Goal: Communication & Community: Answer question/provide support

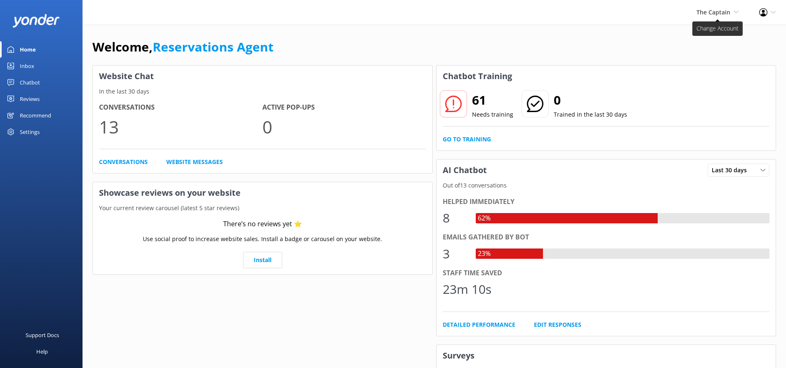
click at [723, 16] on span "The Captain" at bounding box center [713, 12] width 34 height 8
click at [698, 34] on link "De [GEOGRAPHIC_DATA]" at bounding box center [708, 36] width 83 height 20
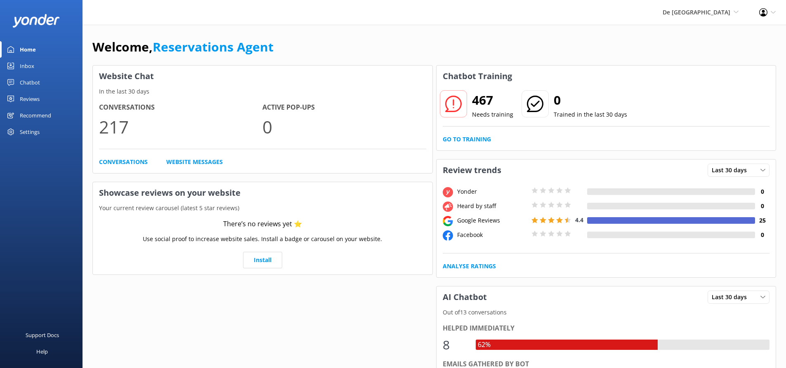
click at [26, 65] on div "Inbox" at bounding box center [27, 66] width 14 height 17
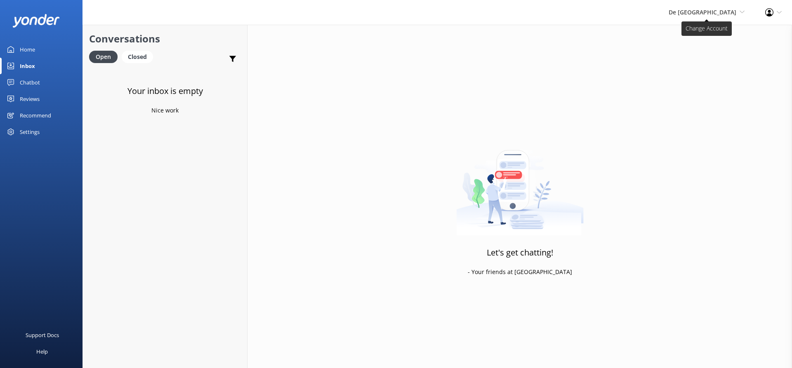
click at [726, 8] on span "De [GEOGRAPHIC_DATA]" at bounding box center [703, 12] width 68 height 8
click at [699, 52] on link "Aruba's Activities Expert" at bounding box center [714, 55] width 83 height 20
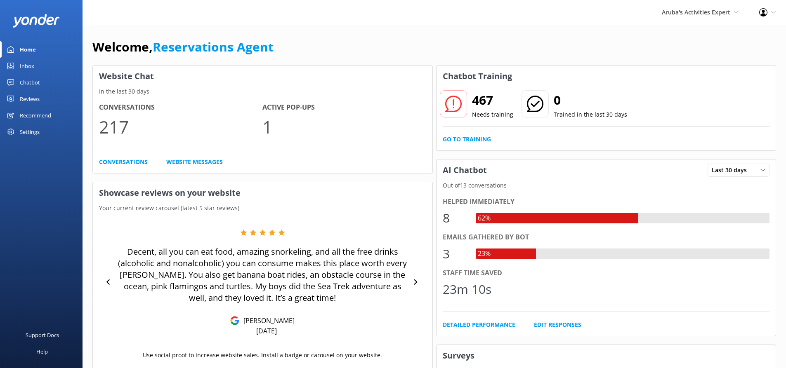
click at [35, 65] on link "Inbox" at bounding box center [41, 66] width 83 height 17
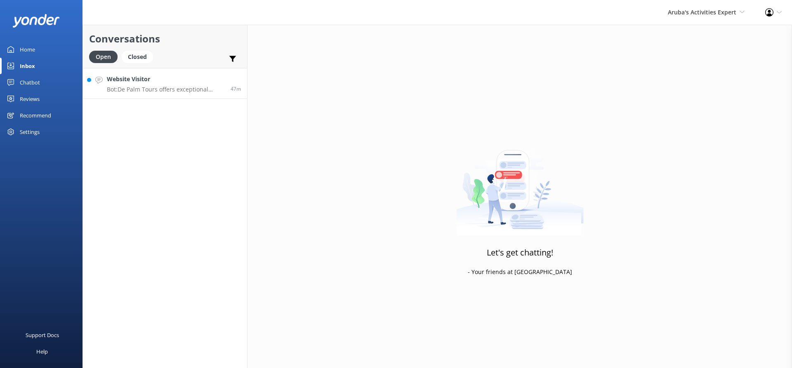
click at [167, 84] on div "Website Visitor Bot: De Palm Tours offers exceptional airport transfer services…" at bounding box center [166, 84] width 118 height 18
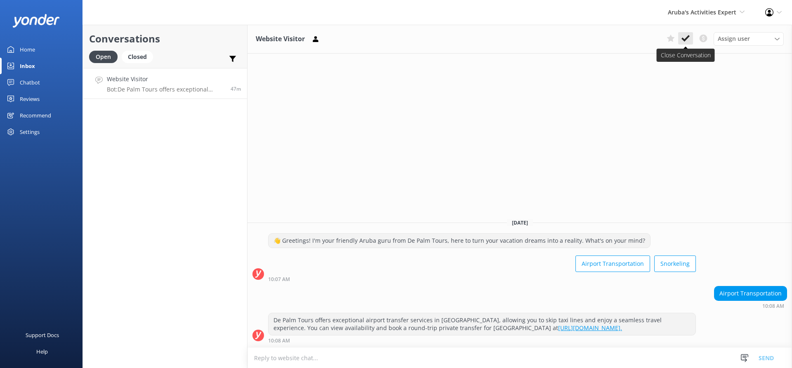
click at [690, 34] on button at bounding box center [685, 38] width 15 height 12
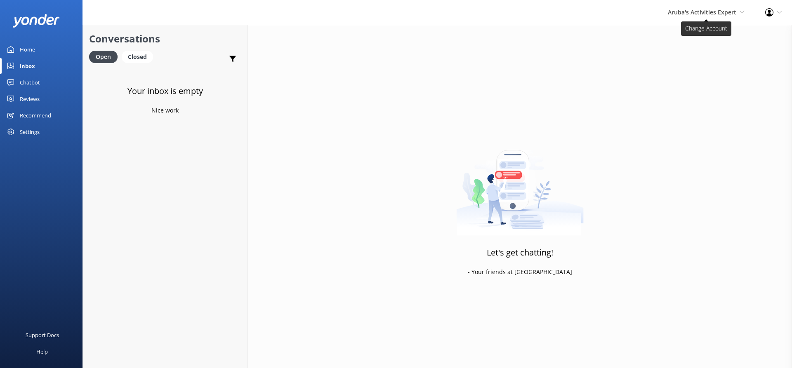
click at [679, 8] on span "Aruba's Activities Expert" at bounding box center [702, 12] width 68 height 8
click at [690, 70] on link "The Captain" at bounding box center [714, 75] width 83 height 20
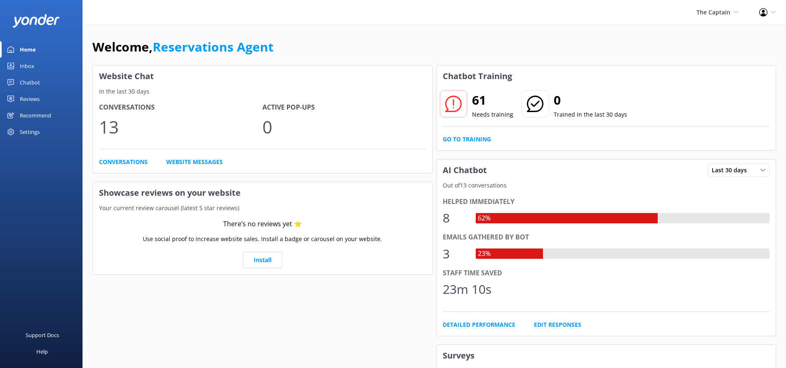
click at [33, 64] on div "Inbox" at bounding box center [27, 66] width 14 height 17
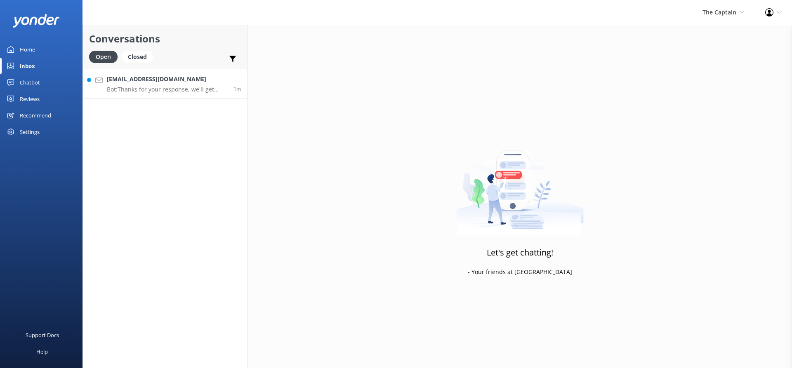
click at [163, 83] on h4 "[EMAIL_ADDRESS][DOMAIN_NAME]" at bounding box center [167, 79] width 120 height 9
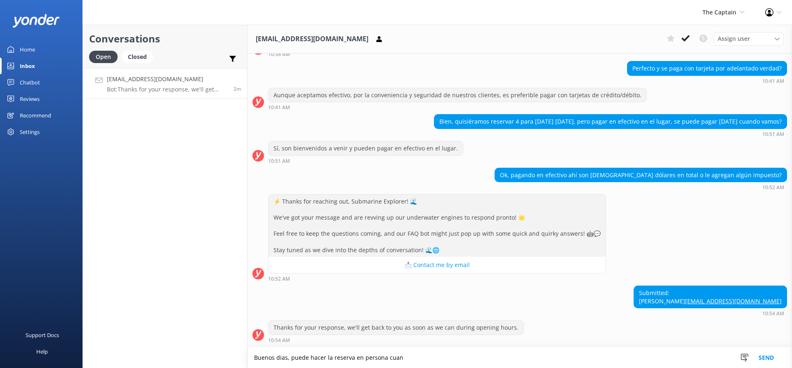
scroll to position [198, 0]
click at [510, 354] on textarea "Buenos dias, puede hacer la reserva en persona cuando llegue todo es depende si…" at bounding box center [520, 358] width 545 height 21
click at [538, 360] on textarea "Buenos dias, puede hacer la reserva en persona cuando llegue todo es depende si…" at bounding box center [520, 358] width 545 height 21
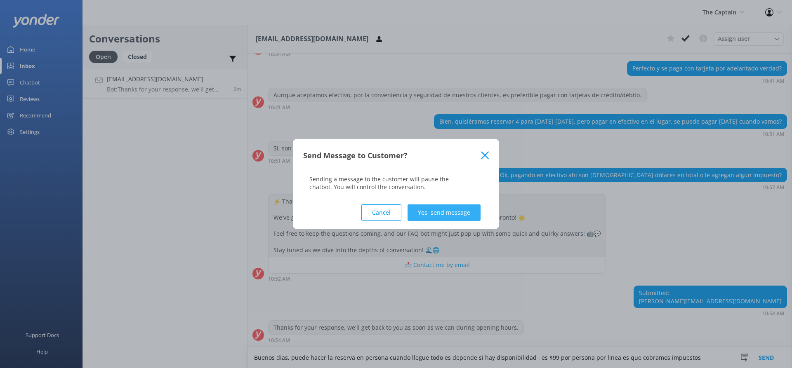
type textarea "Buenos dias, puede hacer la reserva en persona cuando llegue todo es depende si…"
click at [442, 215] on button "Yes, send message" at bounding box center [444, 213] width 73 height 17
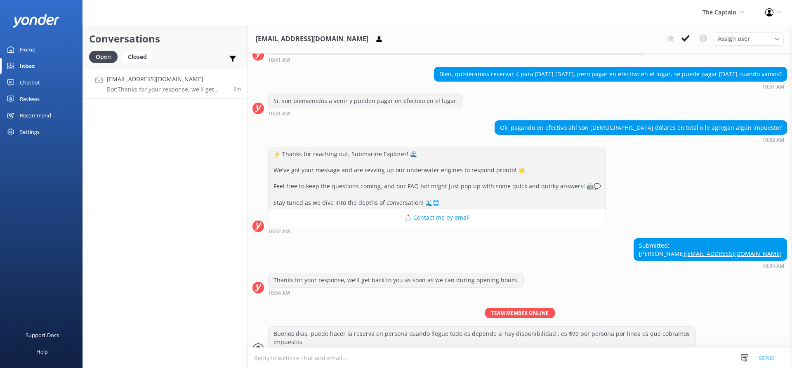
scroll to position [259, 0]
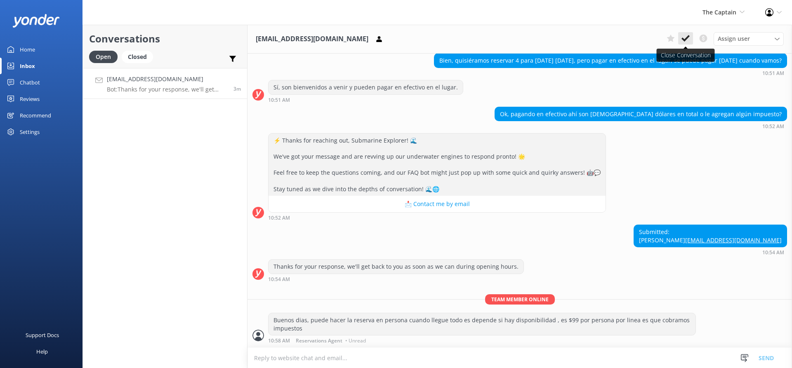
click at [689, 36] on use at bounding box center [686, 38] width 8 height 7
